Goal: Check status: Check status

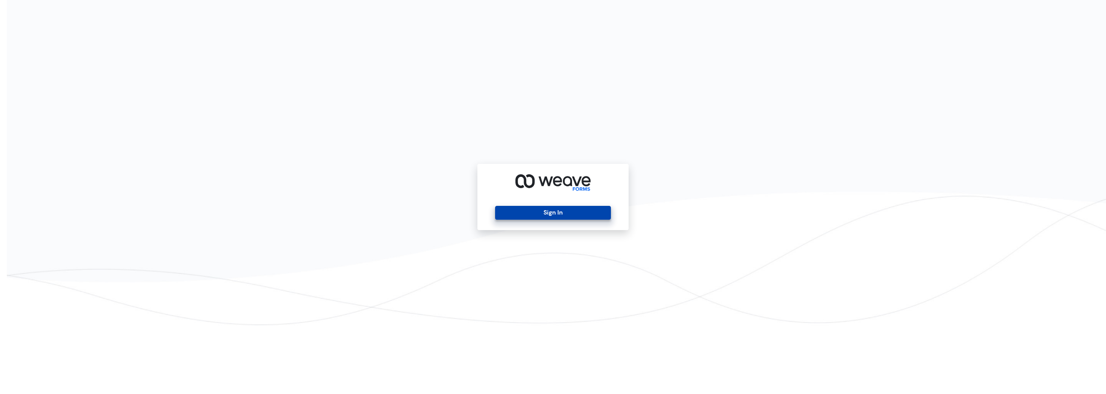
drag, startPoint x: 569, startPoint y: 197, endPoint x: 563, endPoint y: 211, distance: 14.5
click at [569, 198] on div "Sign In" at bounding box center [552, 197] width 151 height 66
click at [563, 211] on button "Sign In" at bounding box center [552, 213] width 115 height 14
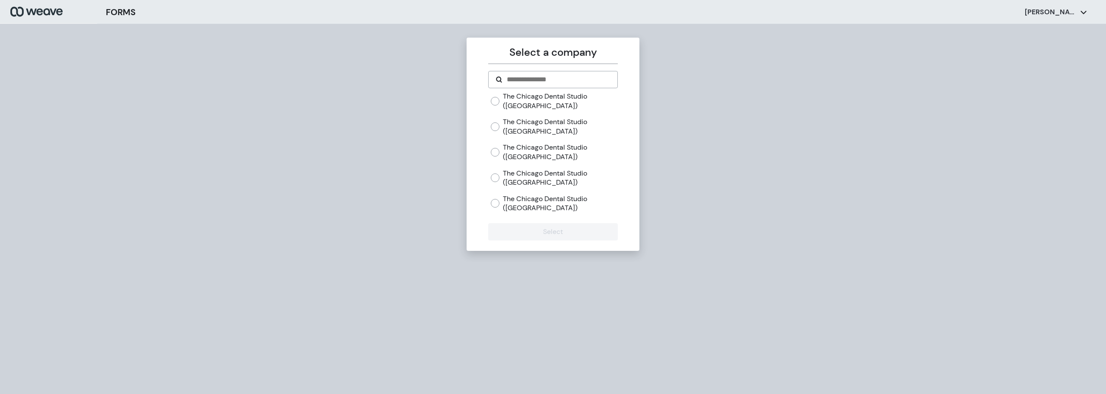
drag, startPoint x: 545, startPoint y: 149, endPoint x: 549, endPoint y: 175, distance: 25.4
click at [544, 150] on label "The Chicago Dental Studio ([GEOGRAPHIC_DATA])" at bounding box center [560, 152] width 114 height 19
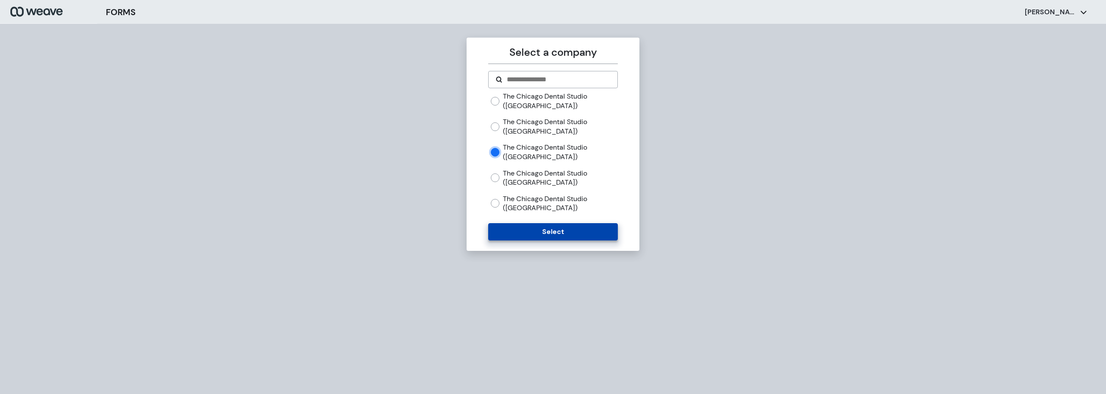
click at [575, 234] on button "Select" at bounding box center [552, 231] width 129 height 17
